Goal: Information Seeking & Learning: Learn about a topic

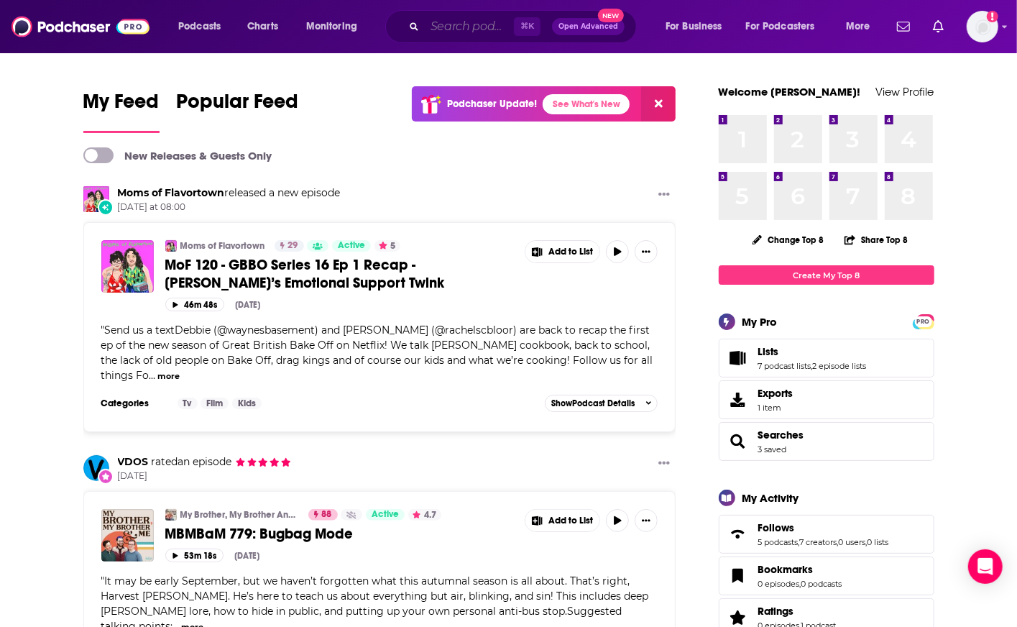
click at [468, 26] on input "Search podcasts, credits, & more..." at bounding box center [469, 26] width 89 height 23
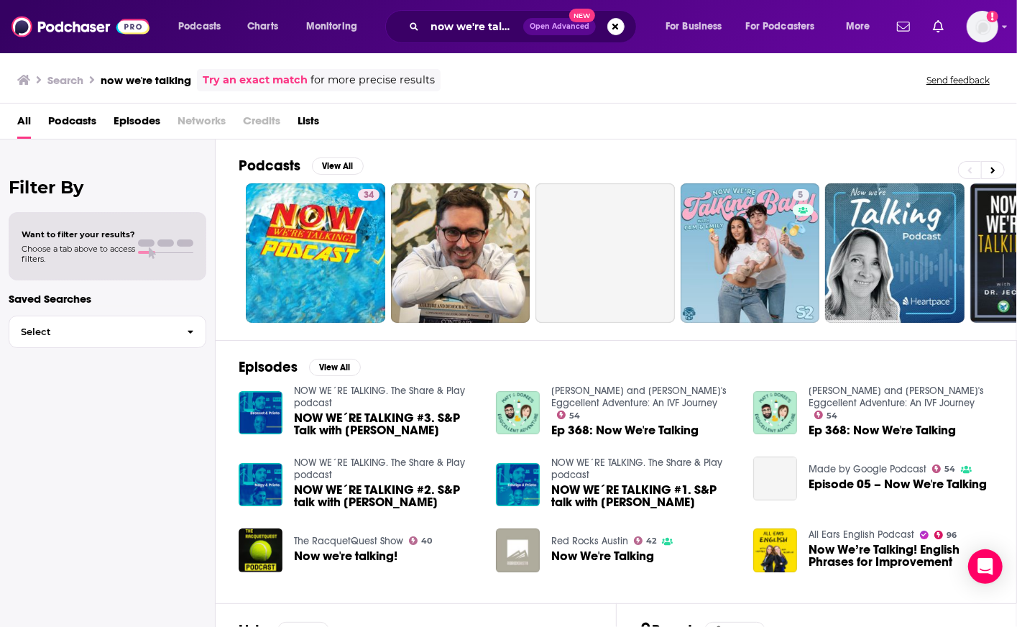
click at [425, 27] on div "now we're talking Open Advanced New" at bounding box center [511, 26] width 252 height 33
click at [451, 25] on input "now we're talking" at bounding box center [474, 26] width 98 height 23
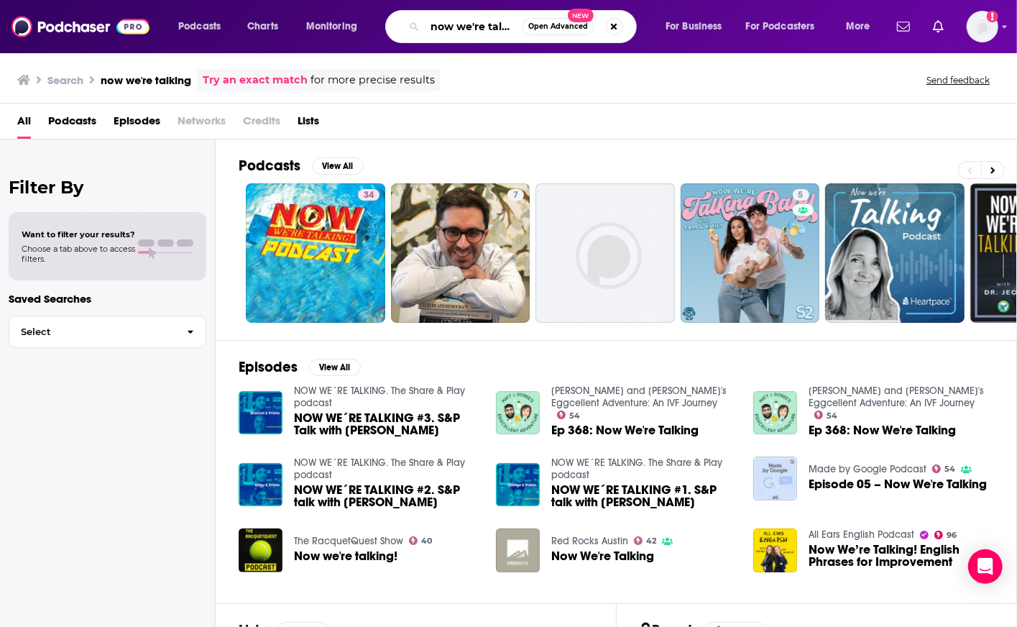
click at [470, 25] on input "now we're talking" at bounding box center [473, 26] width 97 height 23
type input "now you're talking"
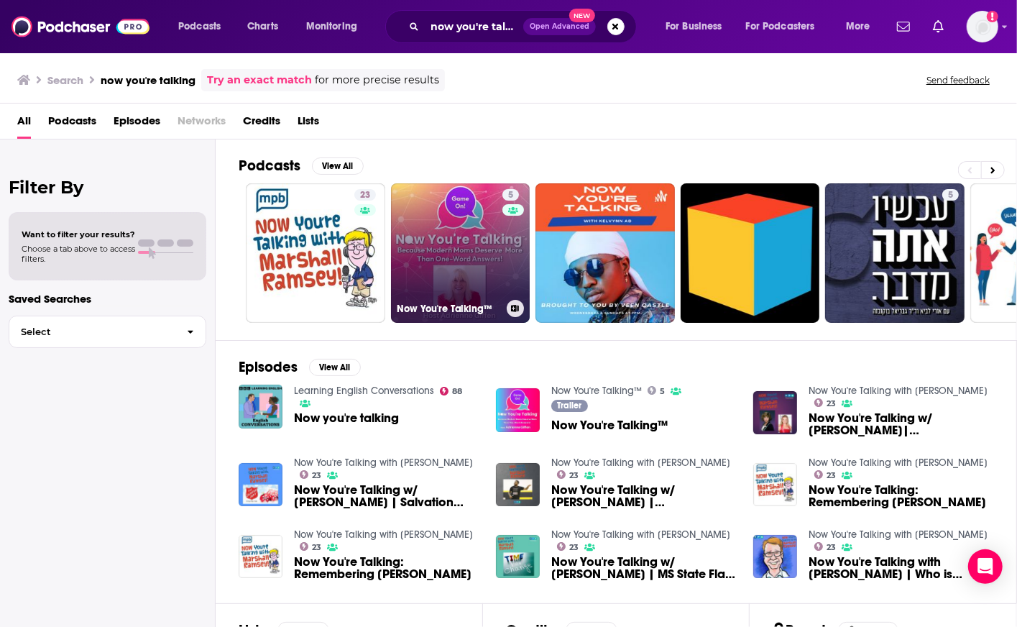
click at [461, 217] on link "5 Now You're Talking™" at bounding box center [460, 252] width 139 height 139
